Goal: Navigation & Orientation: Find specific page/section

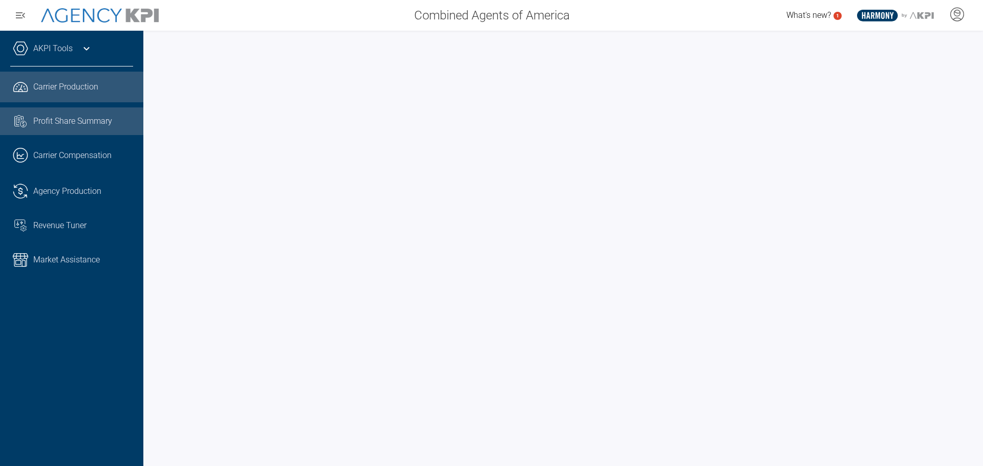
click at [82, 128] on link "Task List Cash Streamline Icon: [URL][DOMAIN_NAME] Profit Share Summary" at bounding box center [71, 121] width 143 height 28
click at [51, 94] on link ".cls-1{fill:none;stroke:#221f20;stroke-linecap:round;stroke-linejoin:round;stro…" at bounding box center [71, 87] width 143 height 31
click at [67, 128] on link "Task List Cash Streamline Icon: [URL][DOMAIN_NAME] Profit Share Summary" at bounding box center [71, 121] width 143 height 28
click at [73, 92] on span "Carrier Production" at bounding box center [65, 87] width 65 height 12
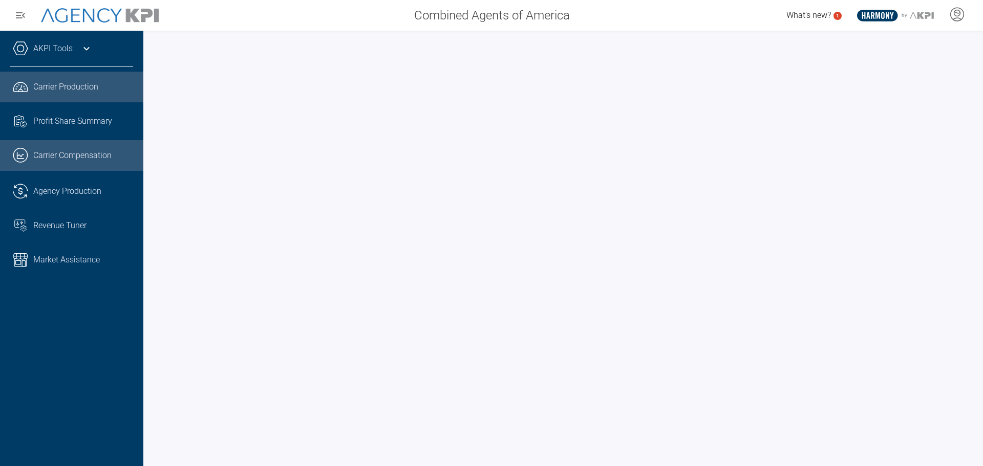
click at [82, 156] on span "Carrier Compensation" at bounding box center [72, 155] width 78 height 12
